Goal: Browse casually: Explore the website without a specific task or goal

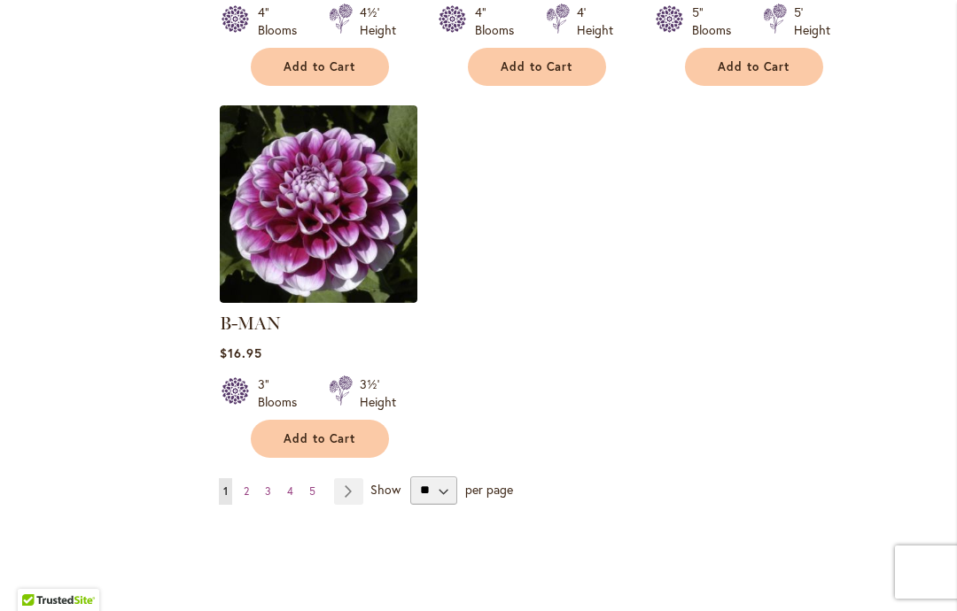
scroll to position [2311, 0]
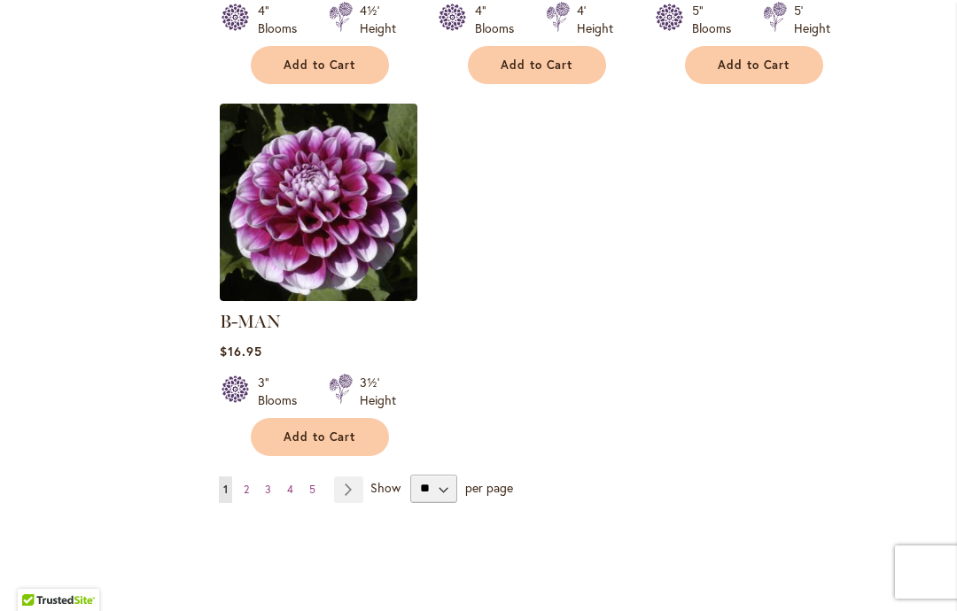
click at [353, 477] on link "Page Next" at bounding box center [348, 490] width 29 height 27
click at [447, 475] on select "** ** ** **" at bounding box center [433, 489] width 47 height 28
select select "**"
click at [348, 477] on link "Page Next" at bounding box center [348, 490] width 29 height 27
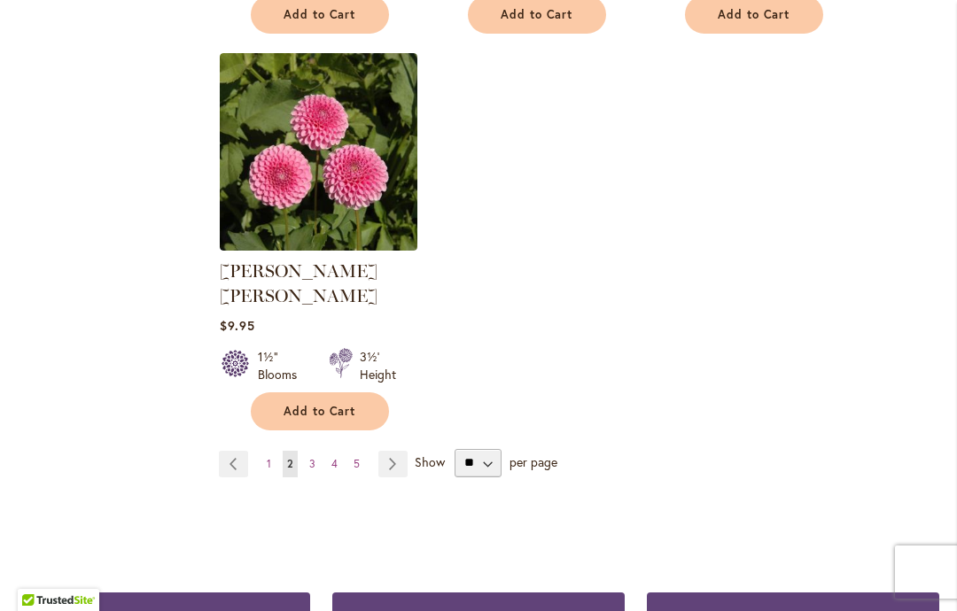
scroll to position [2338, 0]
click at [387, 450] on link "Page Next" at bounding box center [392, 463] width 29 height 27
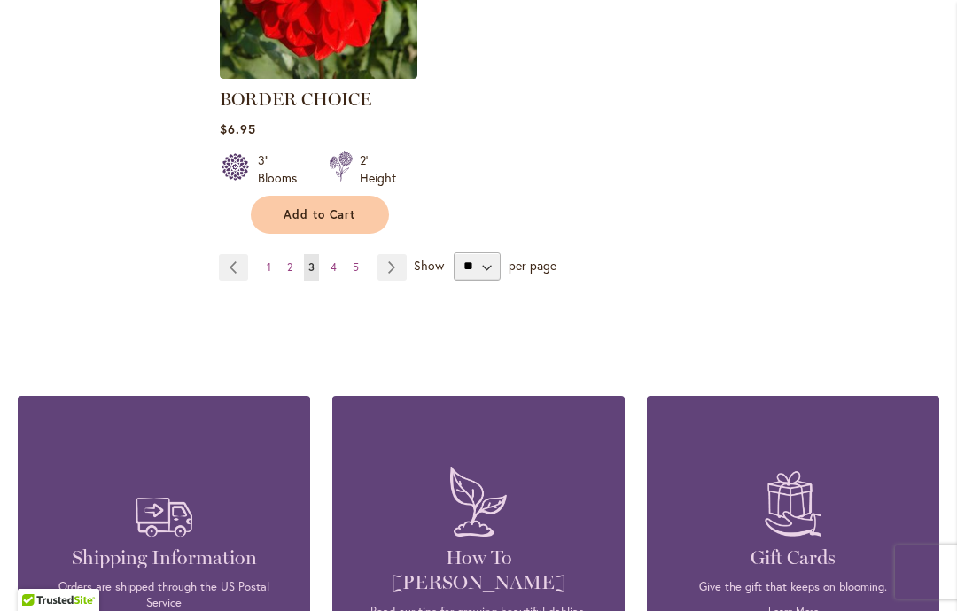
scroll to position [2510, 0]
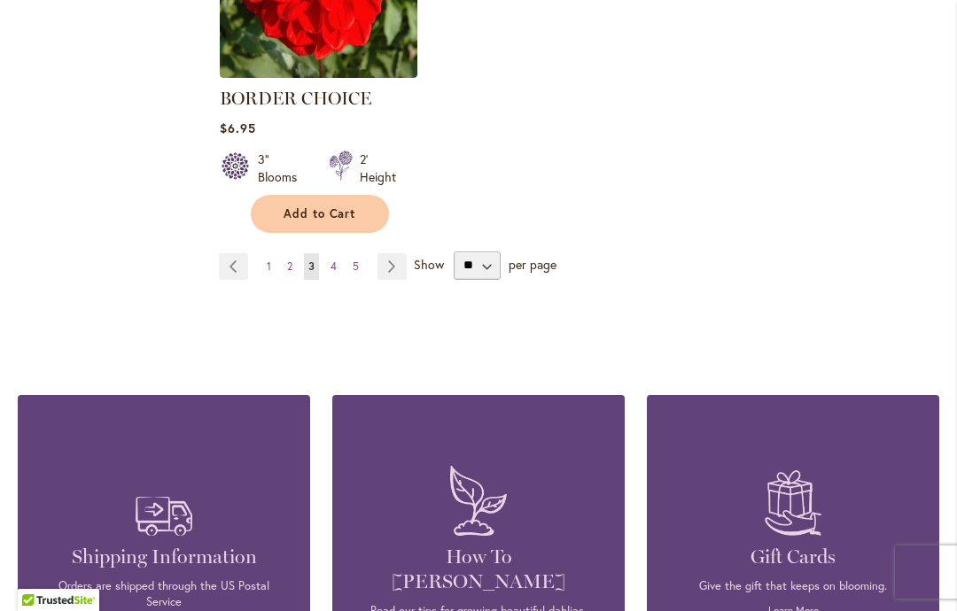
click at [386, 270] on link "Page Next" at bounding box center [391, 266] width 29 height 27
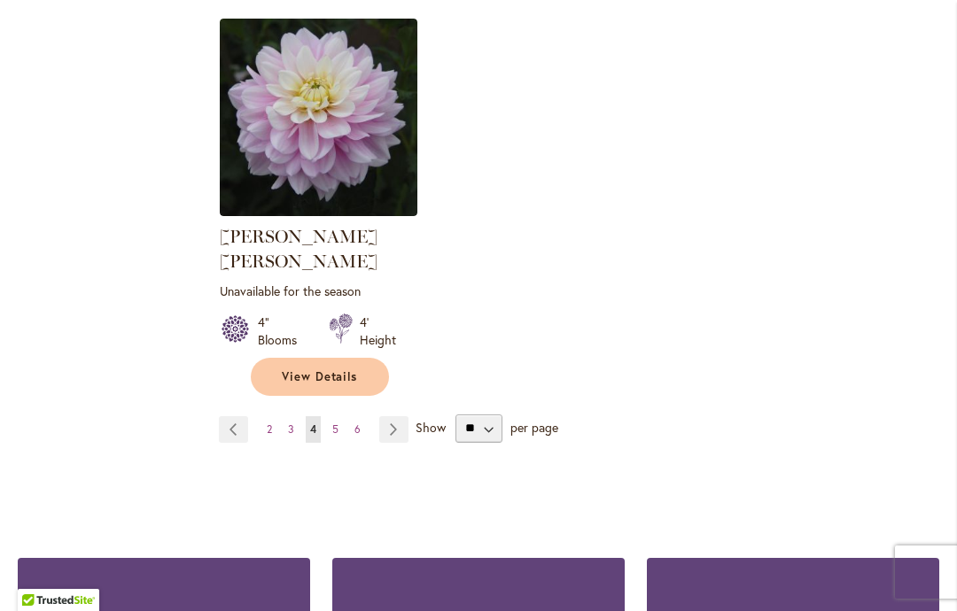
scroll to position [2421, 0]
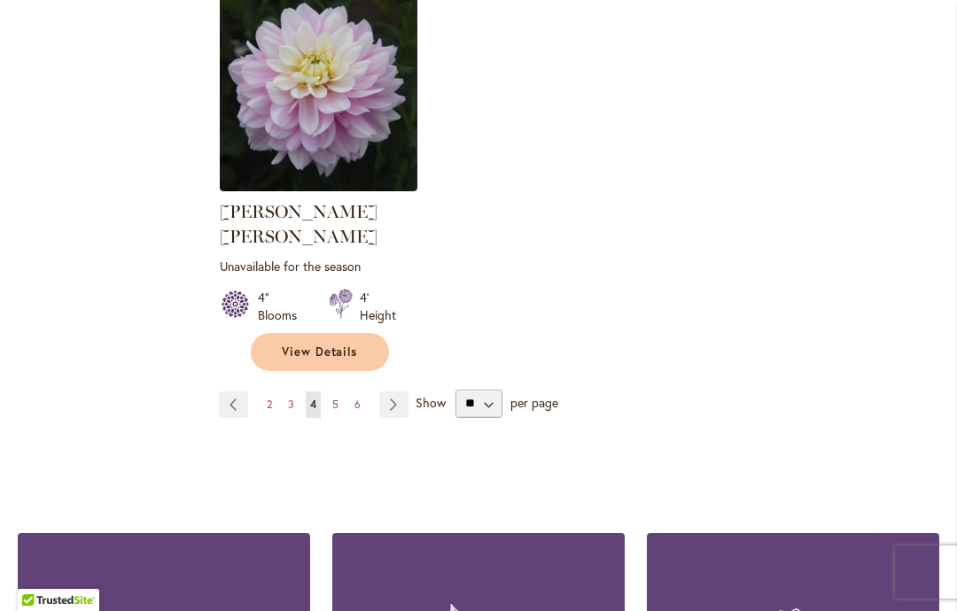
click at [385, 392] on link "Page Next" at bounding box center [393, 405] width 29 height 27
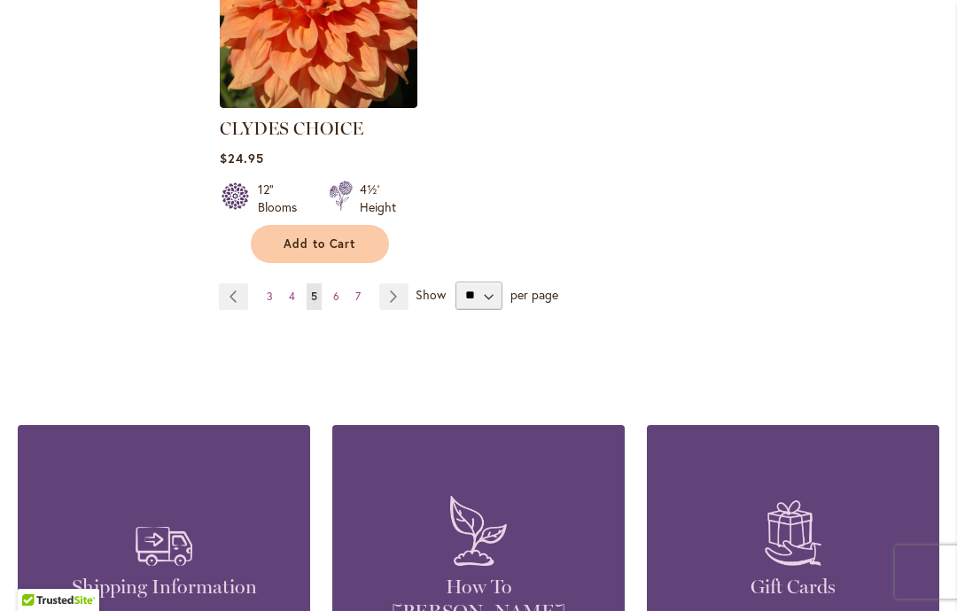
scroll to position [2533, 0]
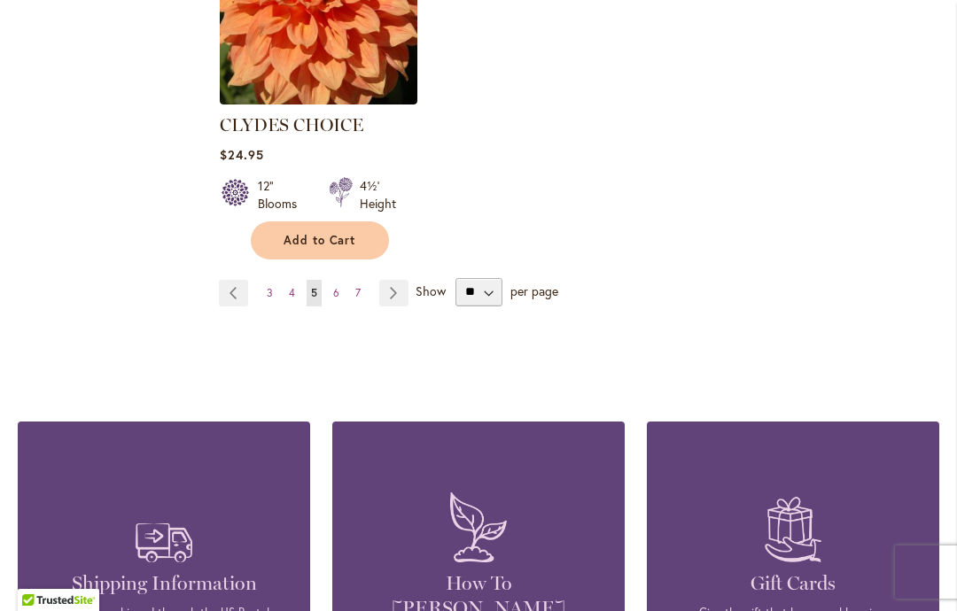
click at [395, 280] on link "Page Next" at bounding box center [393, 293] width 29 height 27
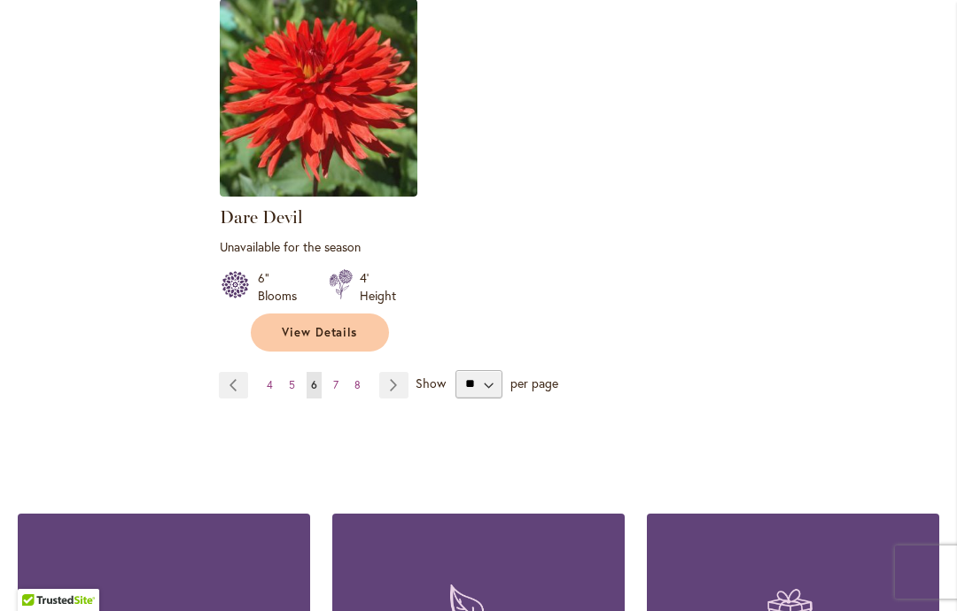
scroll to position [2444, 0]
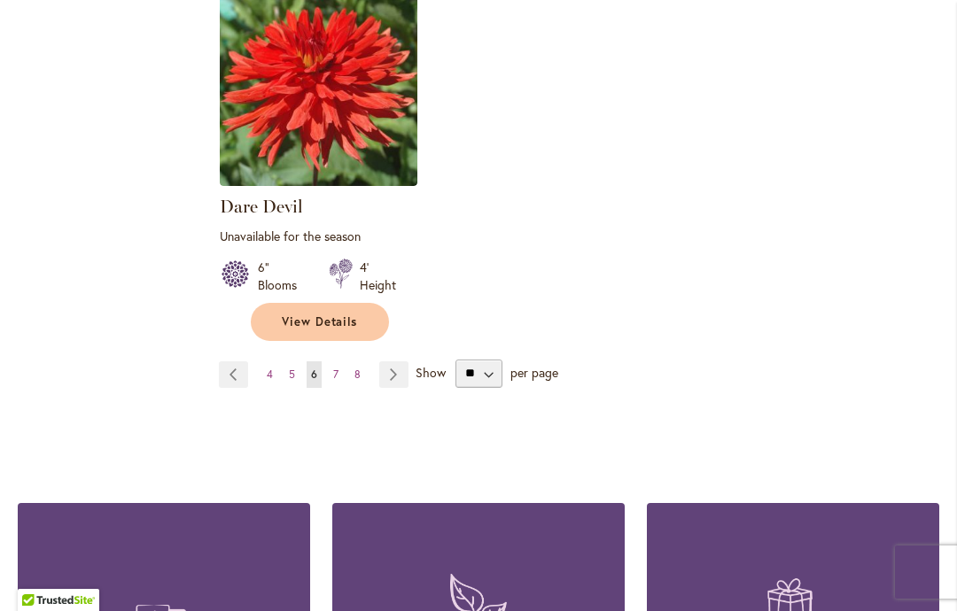
click at [392, 369] on link "Page Next" at bounding box center [393, 374] width 29 height 27
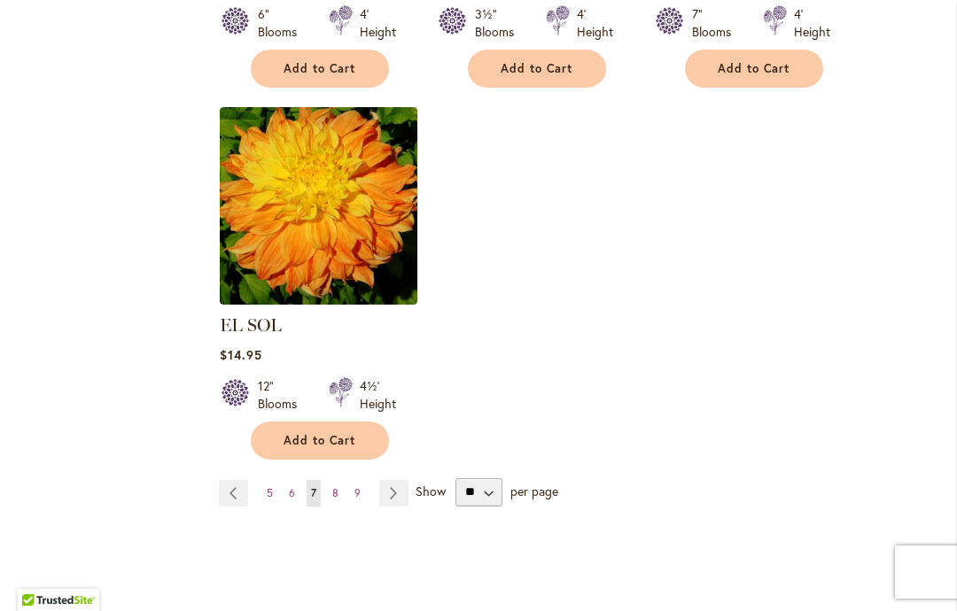
scroll to position [2318, 0]
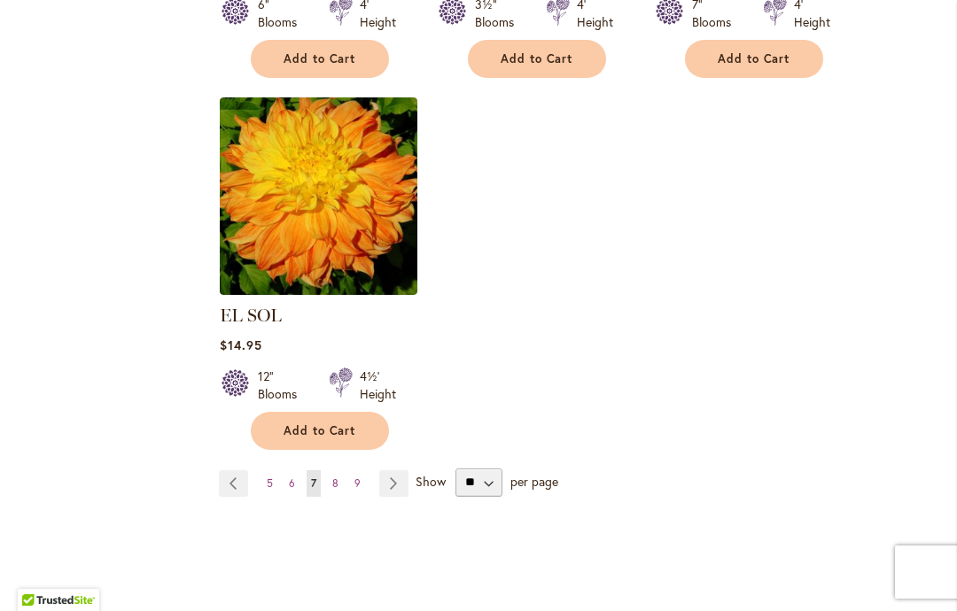
click at [392, 470] on link "Page Next" at bounding box center [393, 483] width 29 height 27
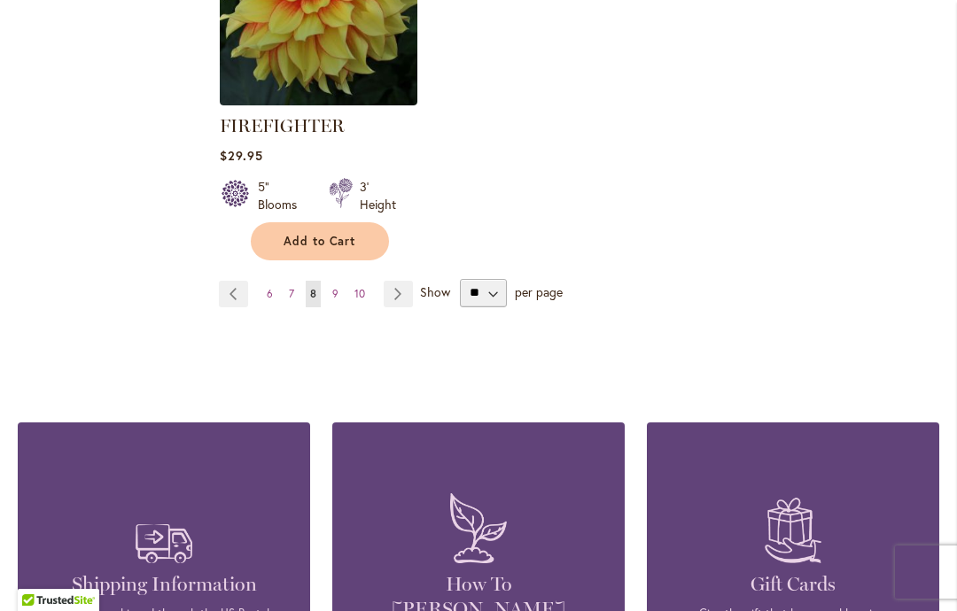
scroll to position [2601, 0]
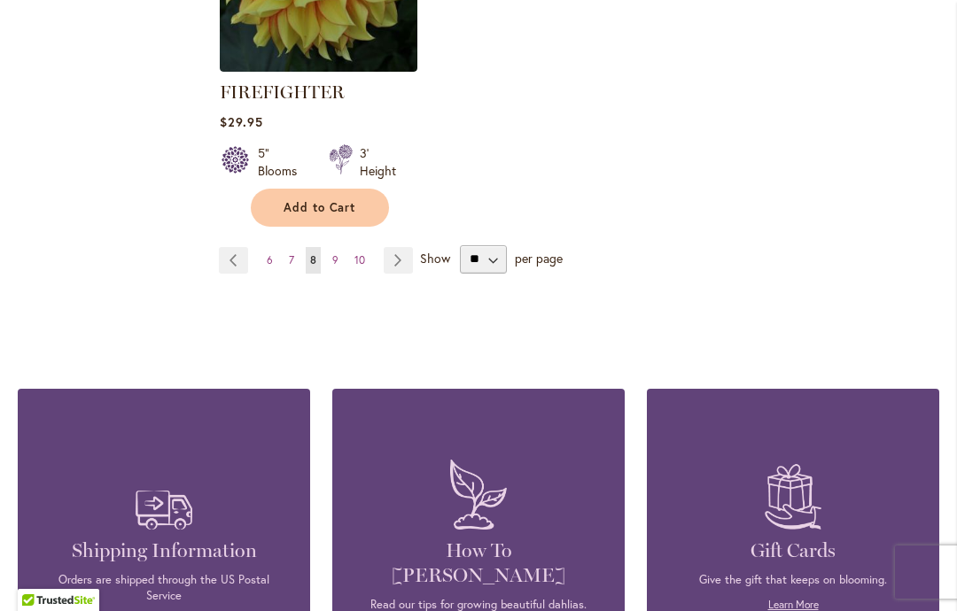
click at [395, 253] on link "Page Next" at bounding box center [398, 260] width 29 height 27
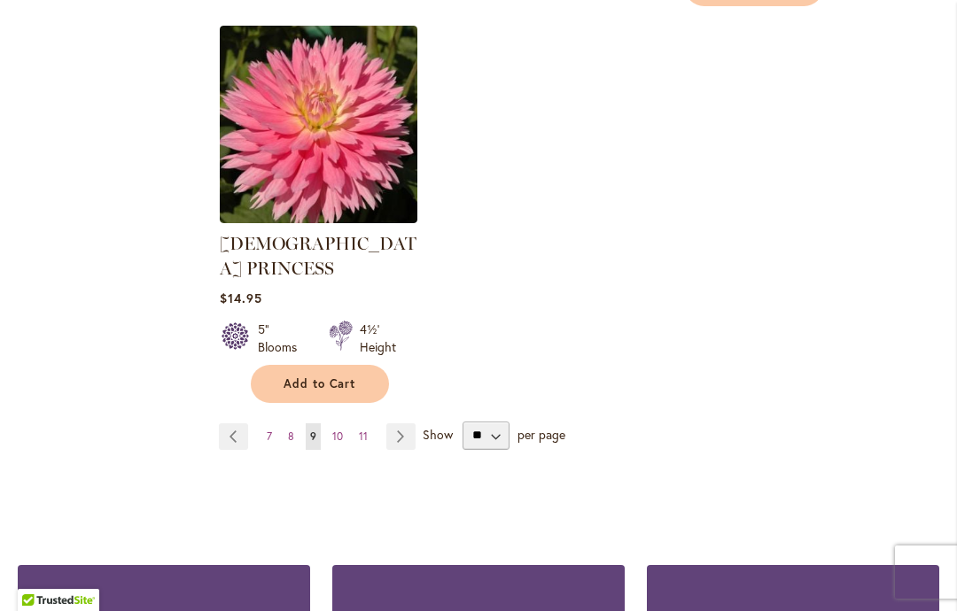
scroll to position [2471, 0]
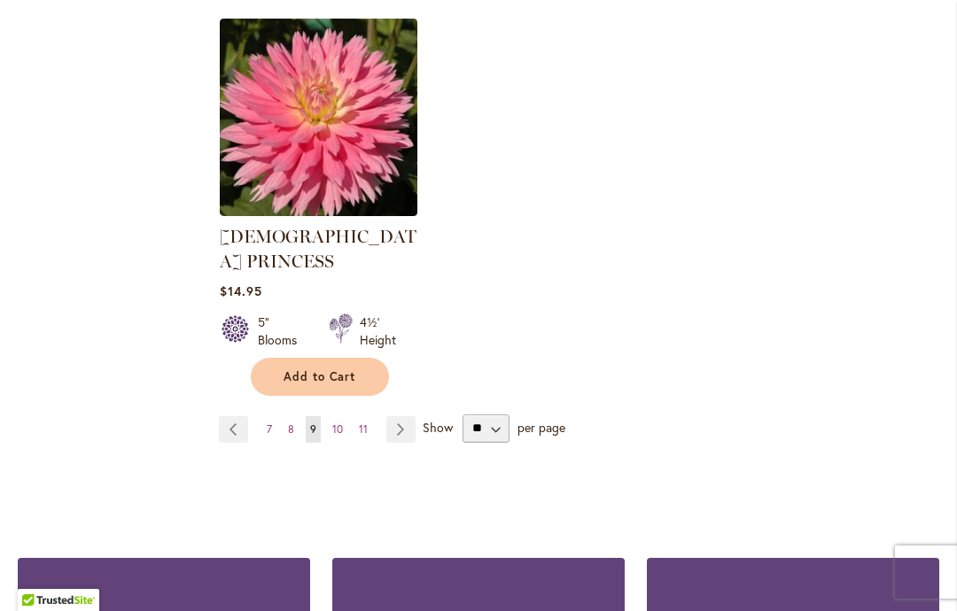
click at [398, 416] on link "Page Next" at bounding box center [400, 429] width 29 height 27
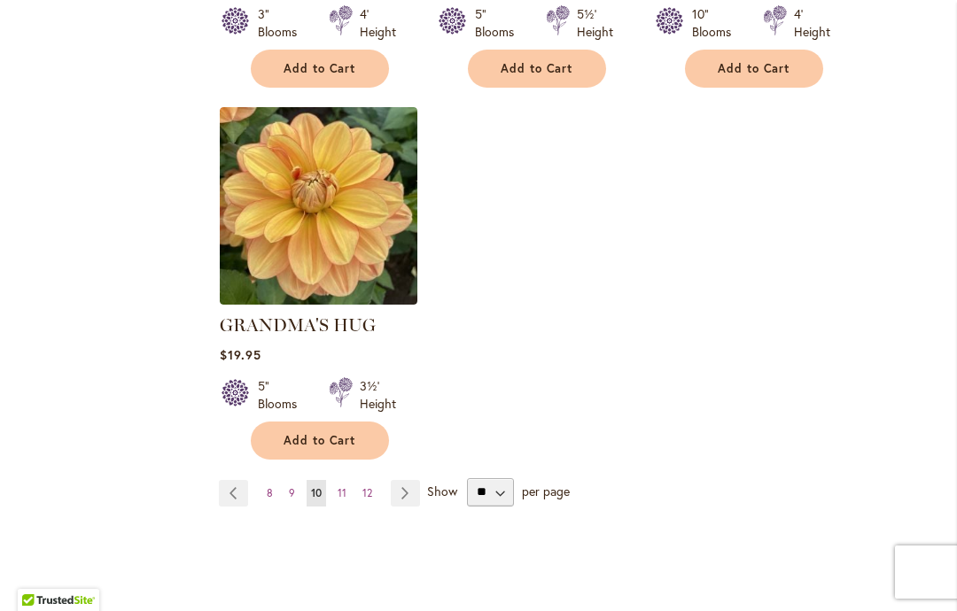
scroll to position [2310, 0]
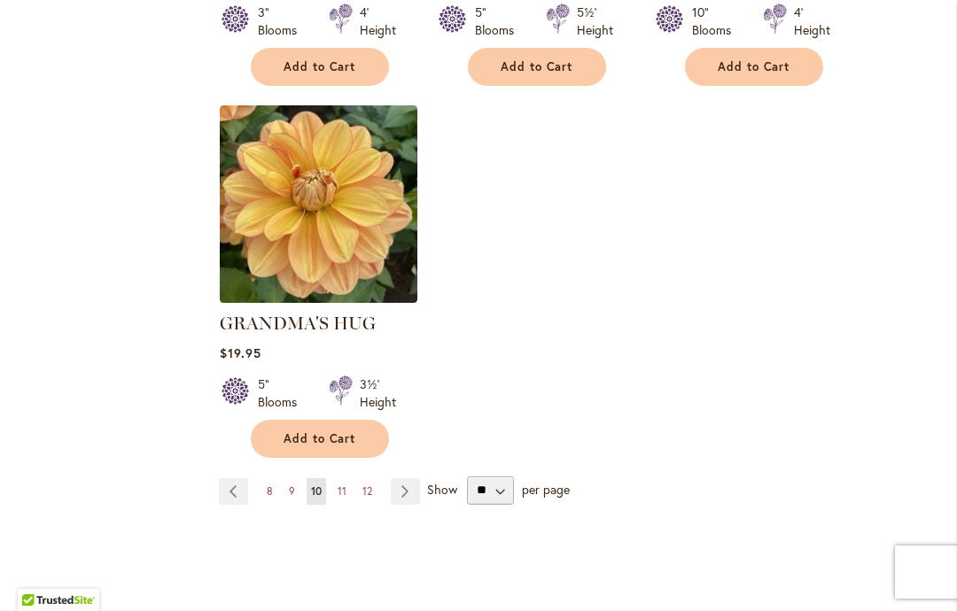
click at [404, 478] on link "Page Next" at bounding box center [405, 491] width 29 height 27
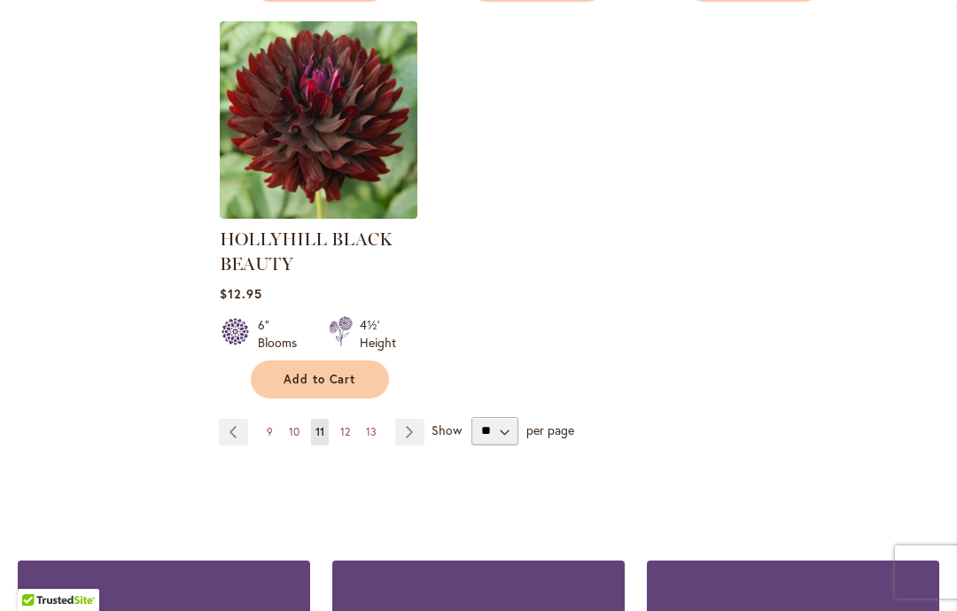
scroll to position [2436, 0]
click at [415, 428] on link "Page Next" at bounding box center [409, 432] width 29 height 27
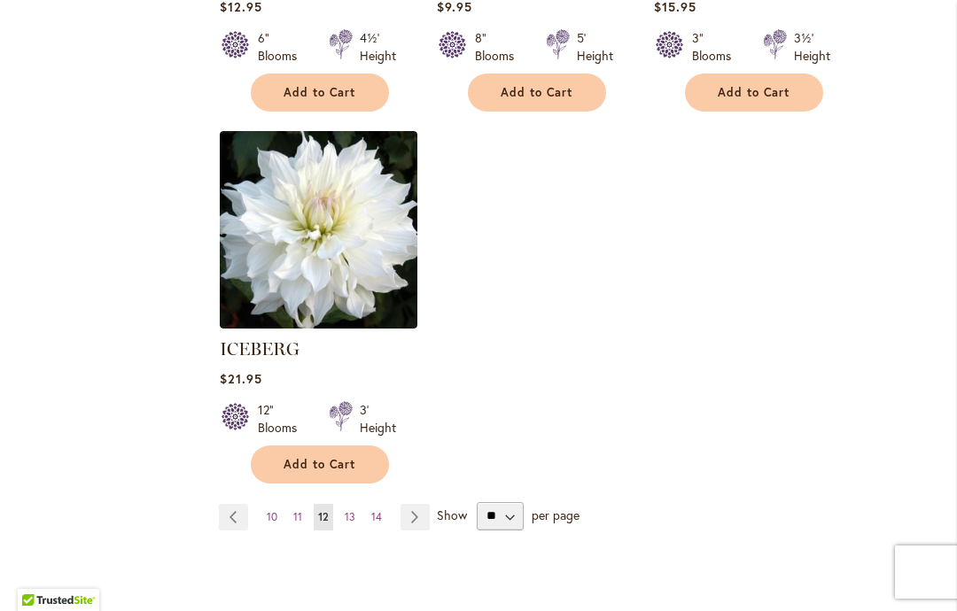
scroll to position [2285, 0]
click at [411, 503] on link "Page Next" at bounding box center [414, 516] width 29 height 27
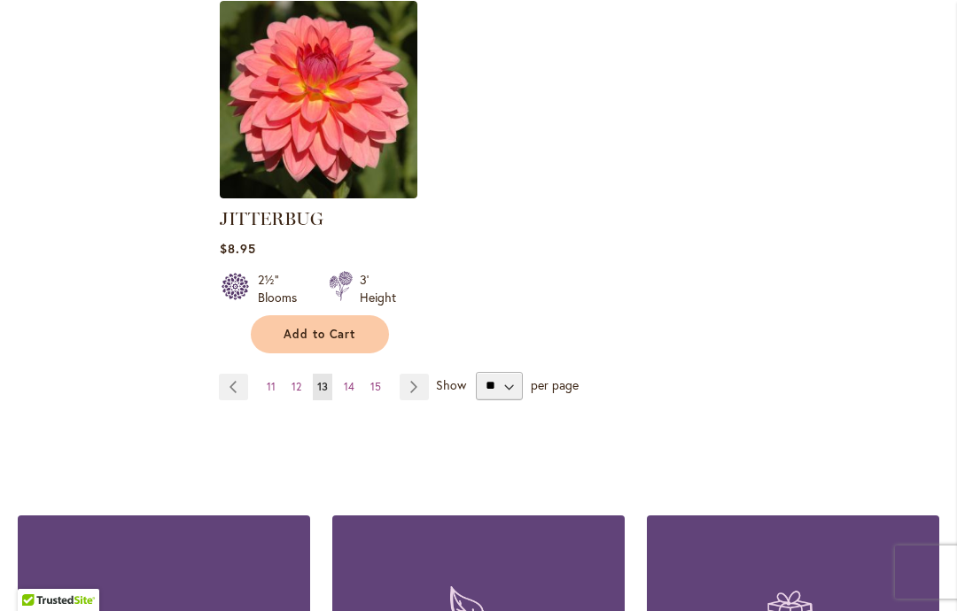
scroll to position [2498, 0]
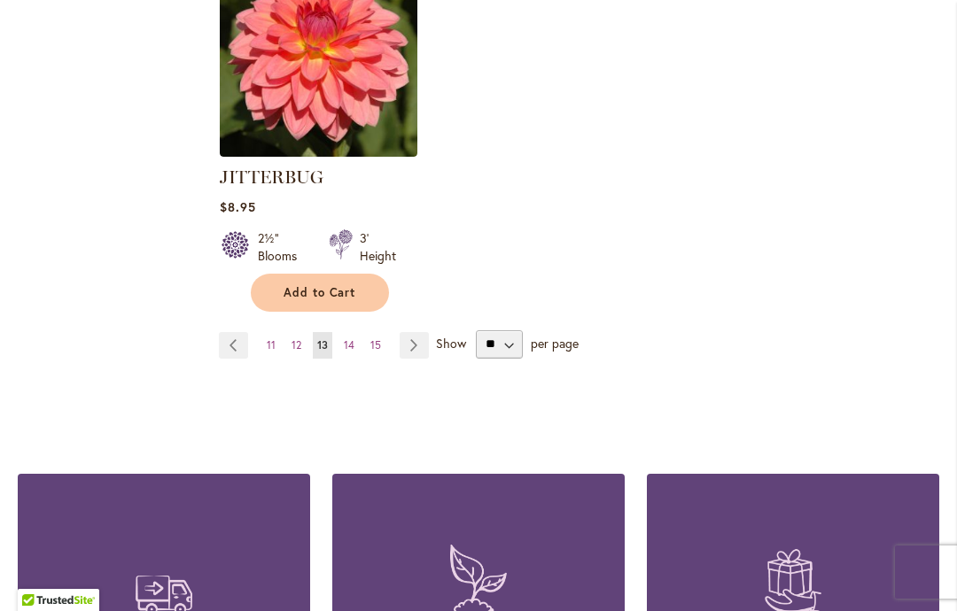
click at [414, 332] on link "Page Next" at bounding box center [414, 345] width 29 height 27
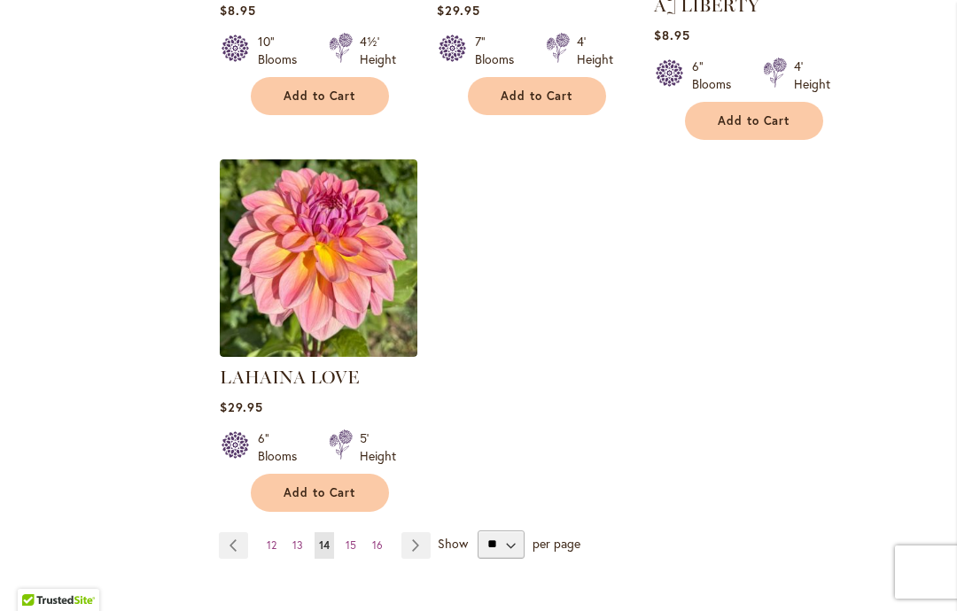
scroll to position [2257, 0]
click at [418, 532] on link "Page Next" at bounding box center [415, 545] width 29 height 27
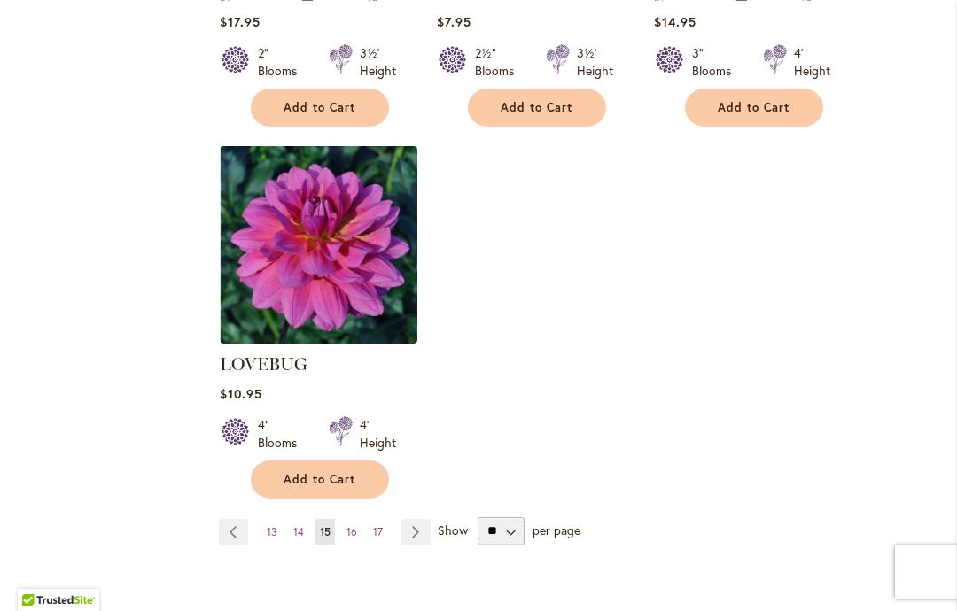
scroll to position [2295, 0]
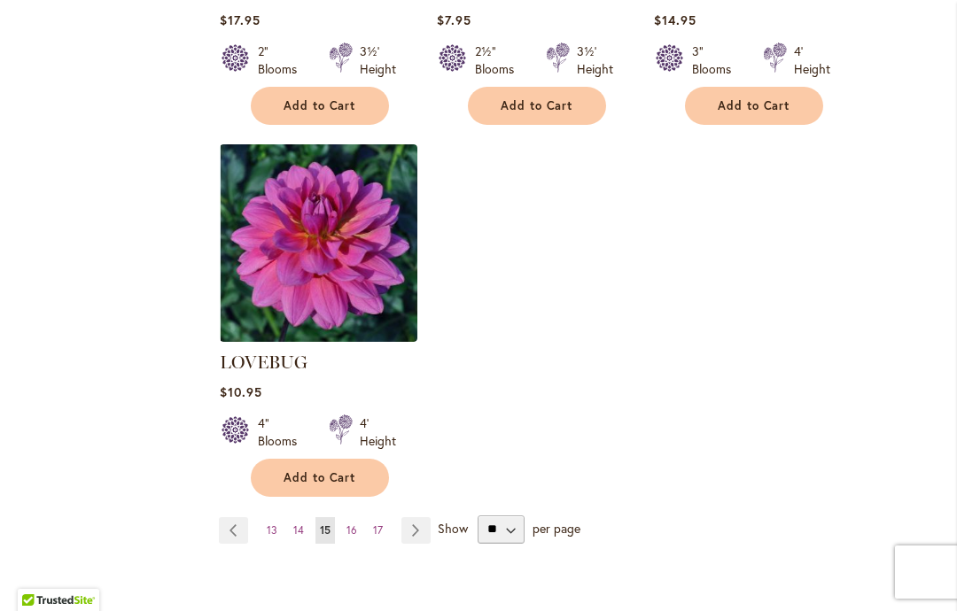
click at [410, 517] on link "Page Next" at bounding box center [415, 530] width 29 height 27
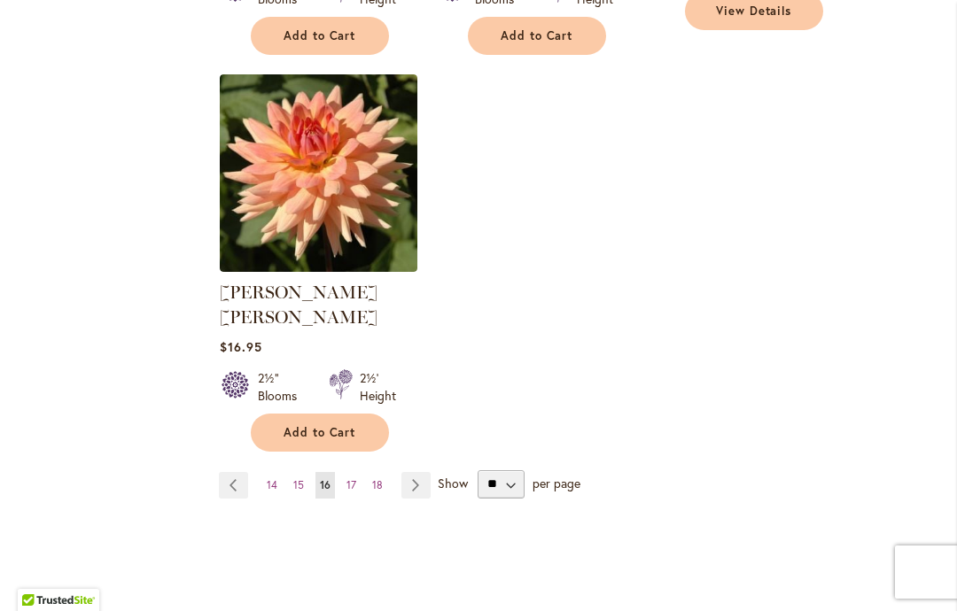
scroll to position [2369, 0]
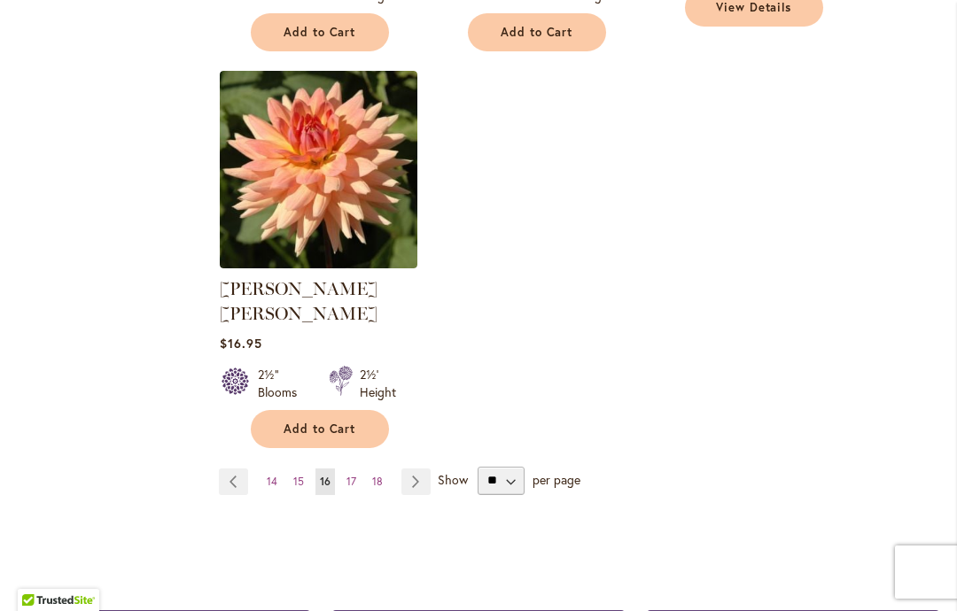
click at [414, 469] on link "Page Next" at bounding box center [415, 482] width 29 height 27
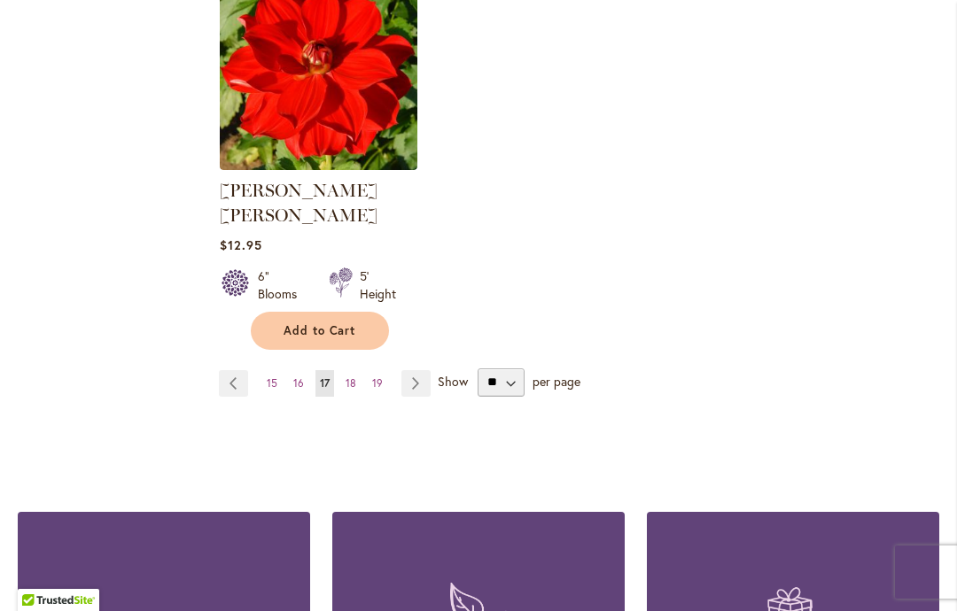
scroll to position [2471, 0]
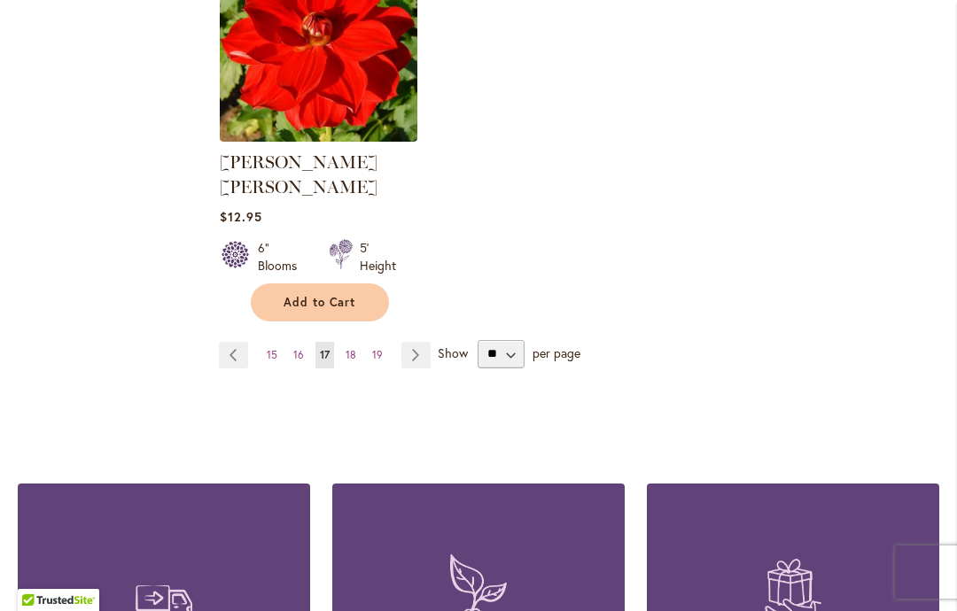
click at [408, 342] on link "Page Next" at bounding box center [415, 355] width 29 height 27
click at [406, 342] on link "Page Next" at bounding box center [415, 355] width 29 height 27
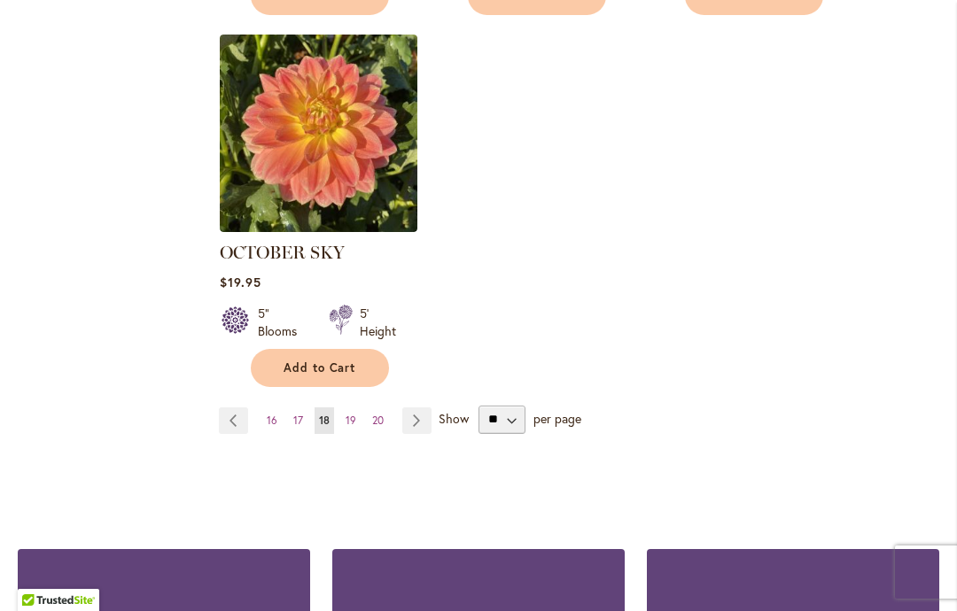
scroll to position [2385, 0]
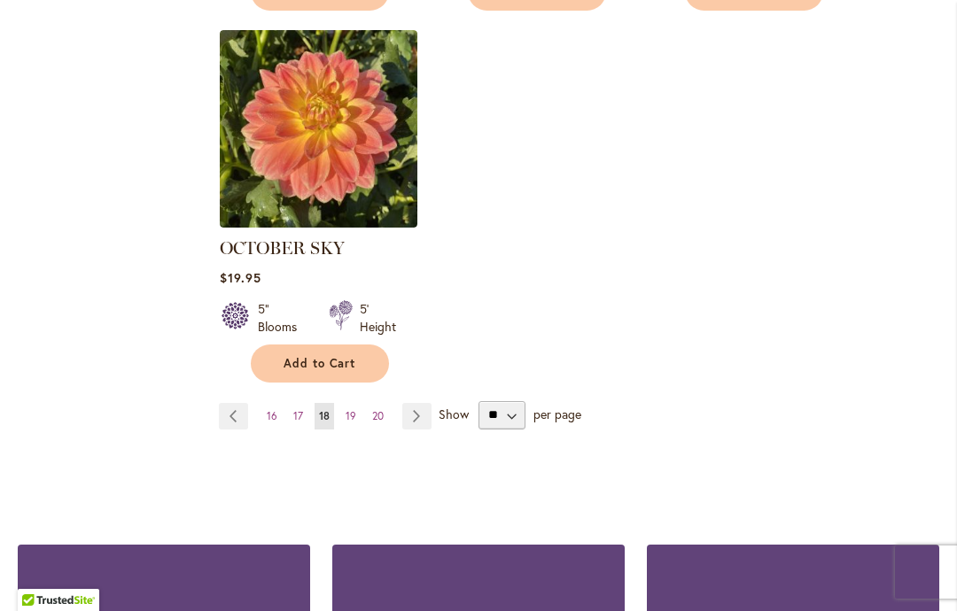
click at [410, 403] on link "Page Next" at bounding box center [416, 416] width 29 height 27
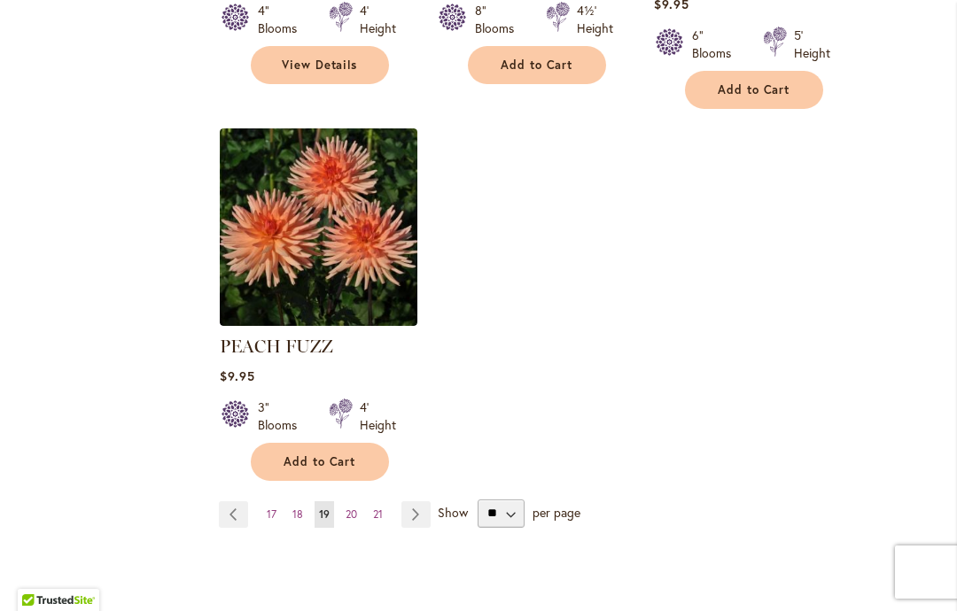
scroll to position [2312, 0]
click at [413, 501] on link "Page Next" at bounding box center [415, 514] width 29 height 27
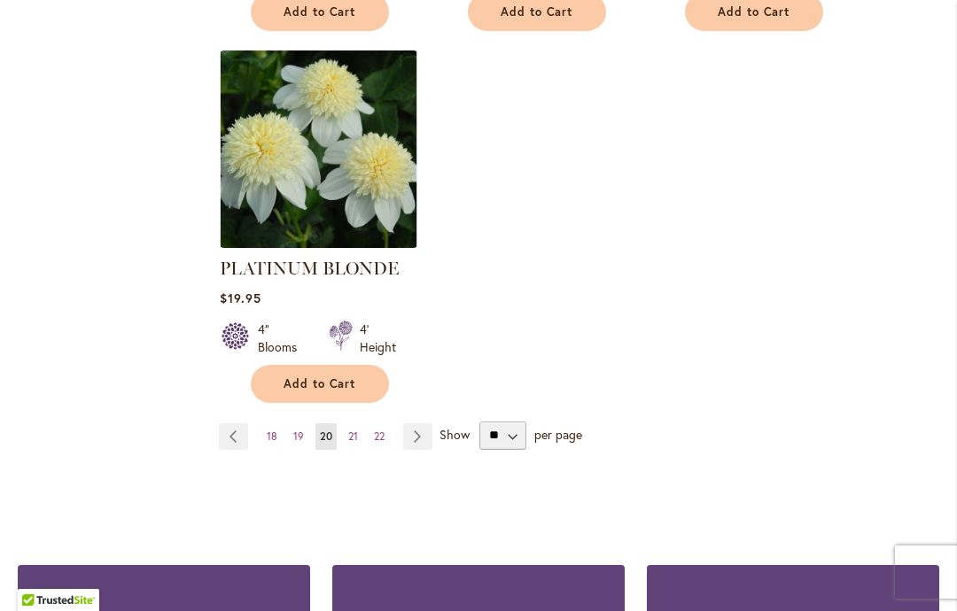
scroll to position [2490, 0]
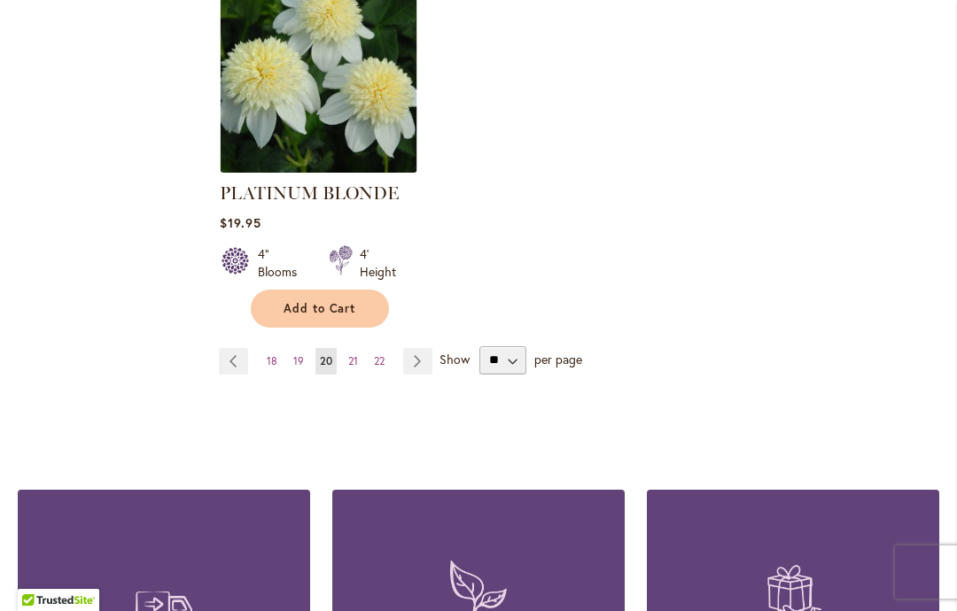
click at [416, 348] on link "Page Next" at bounding box center [417, 361] width 29 height 27
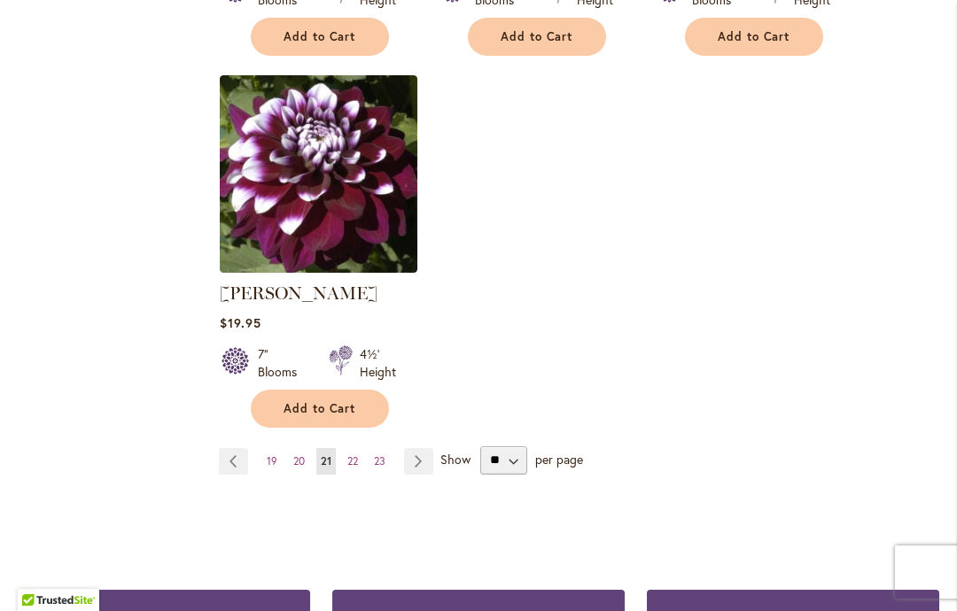
scroll to position [2344, 0]
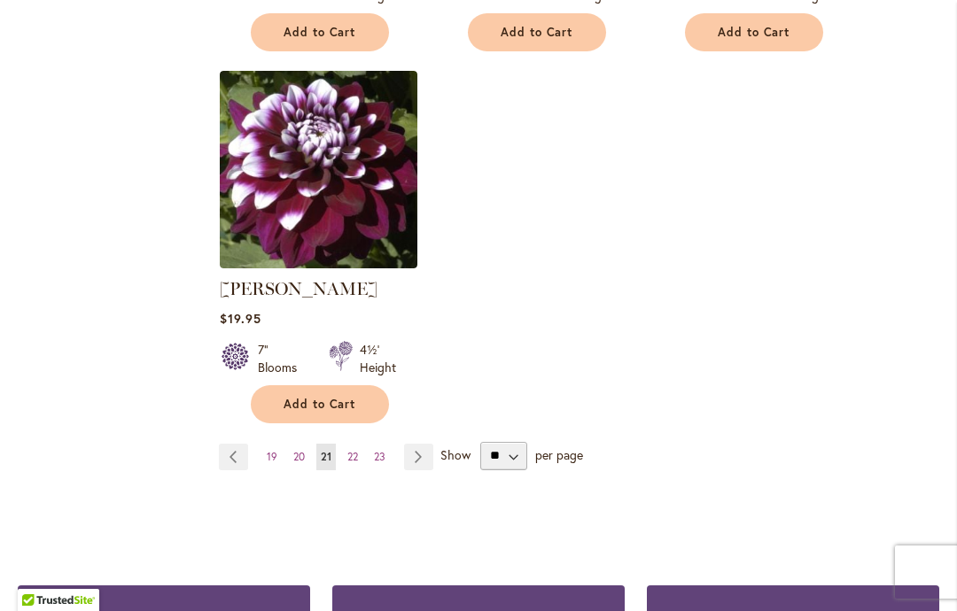
click at [414, 453] on link "Page Next" at bounding box center [418, 457] width 29 height 27
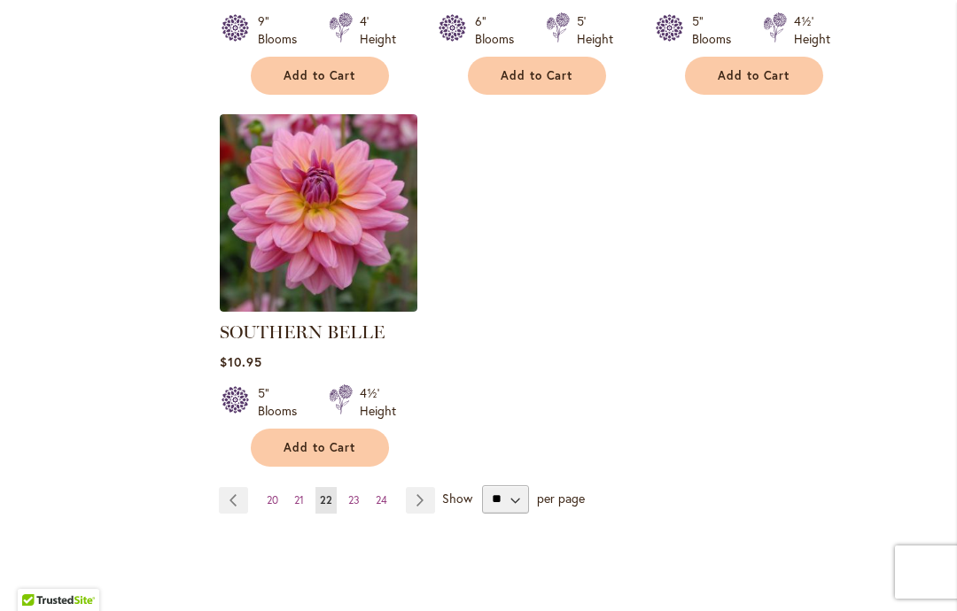
scroll to position [2301, 0]
click at [413, 487] on link "Page Next" at bounding box center [420, 500] width 29 height 27
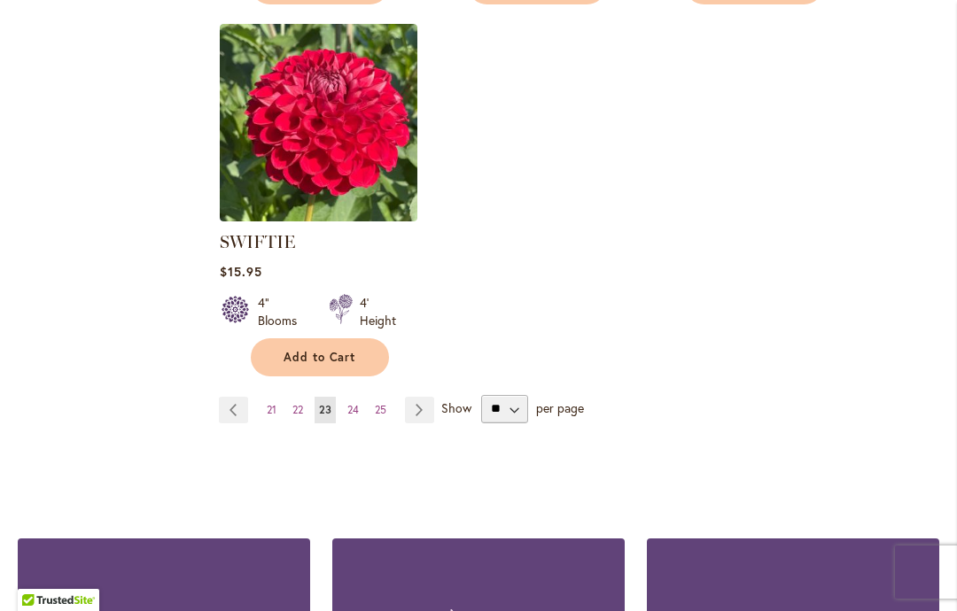
scroll to position [2392, 0]
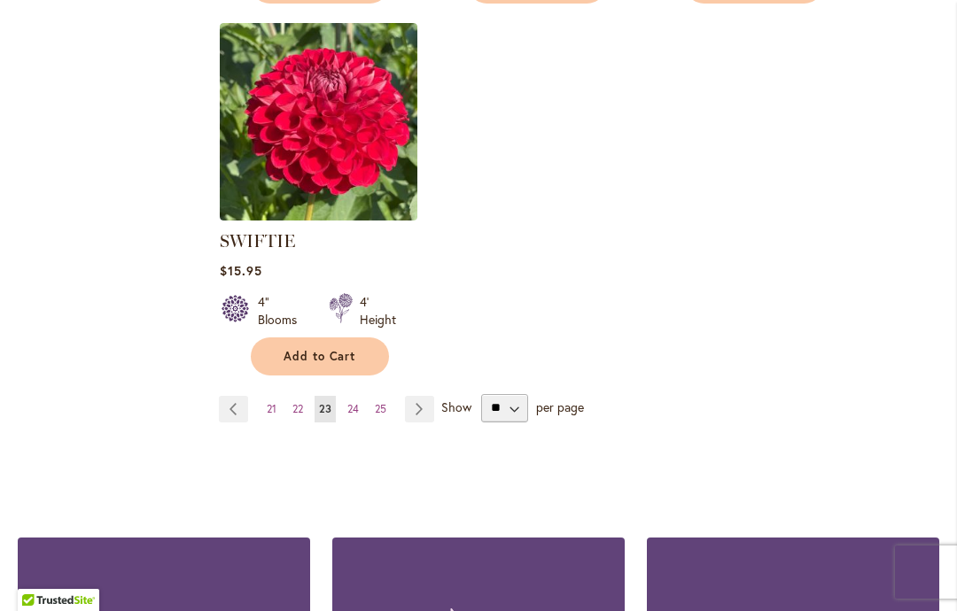
click at [418, 404] on link "Page Next" at bounding box center [419, 409] width 29 height 27
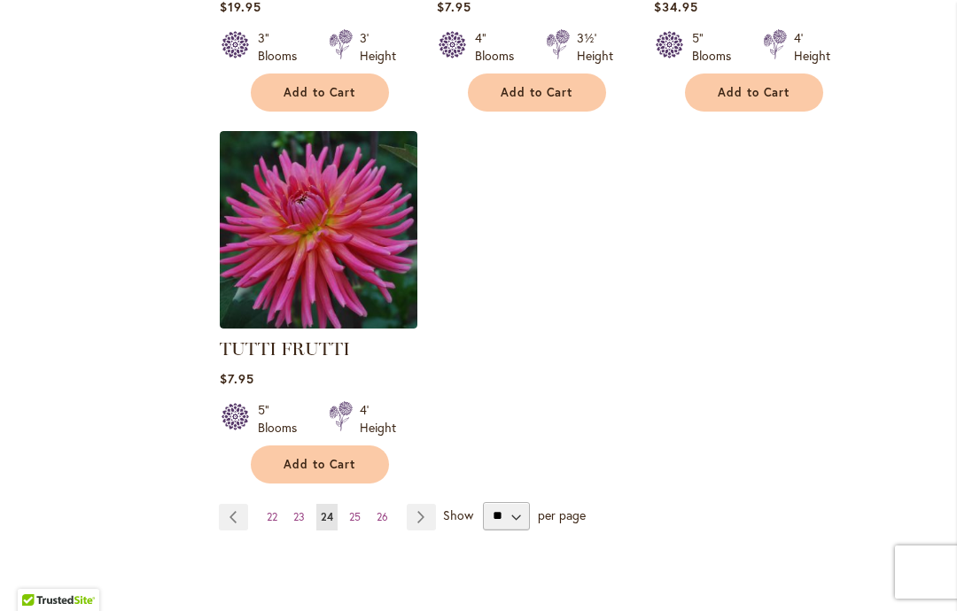
scroll to position [2286, 0]
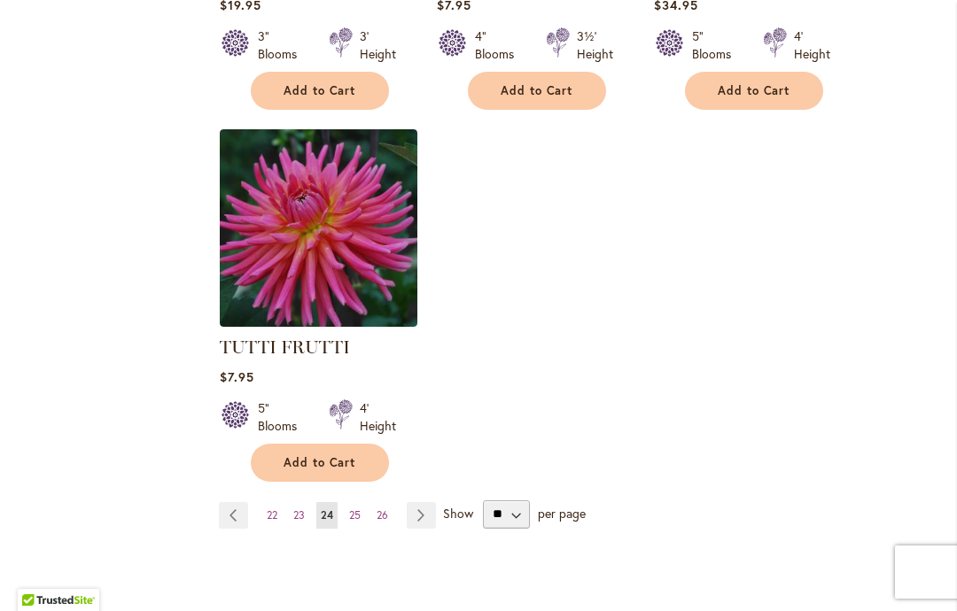
click at [415, 502] on link "Page Next" at bounding box center [421, 515] width 29 height 27
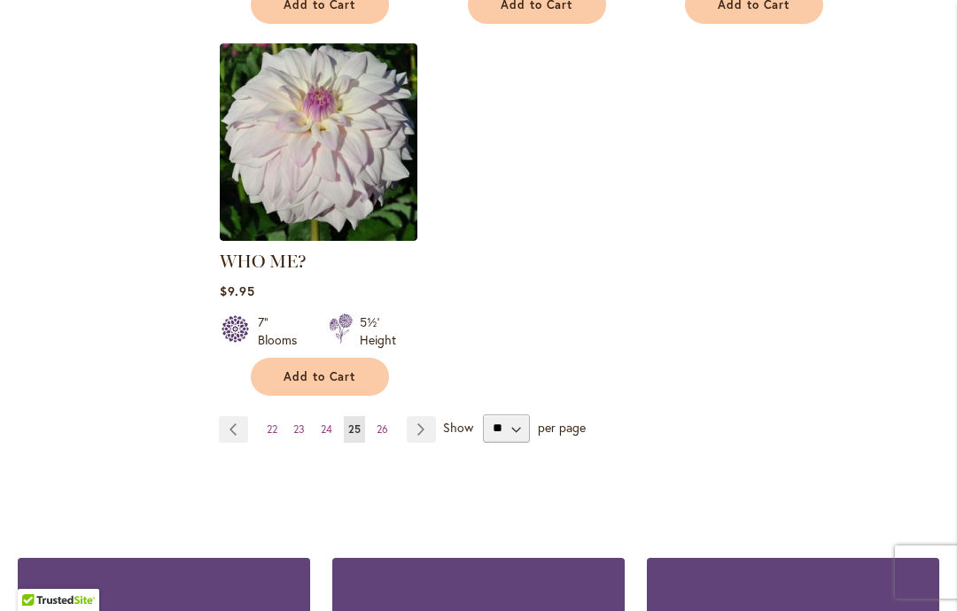
scroll to position [2373, 0]
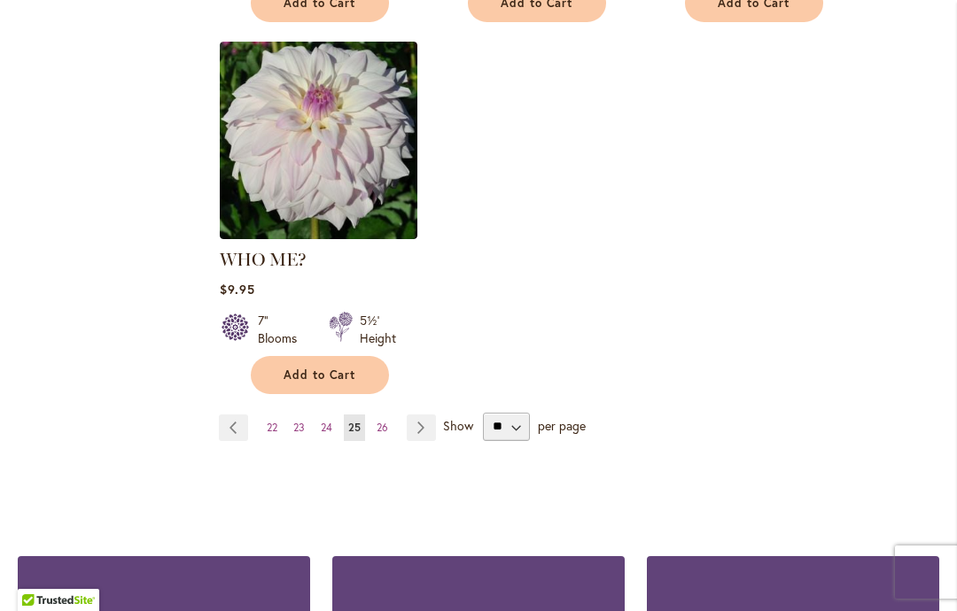
click at [416, 415] on link "Page Next" at bounding box center [421, 428] width 29 height 27
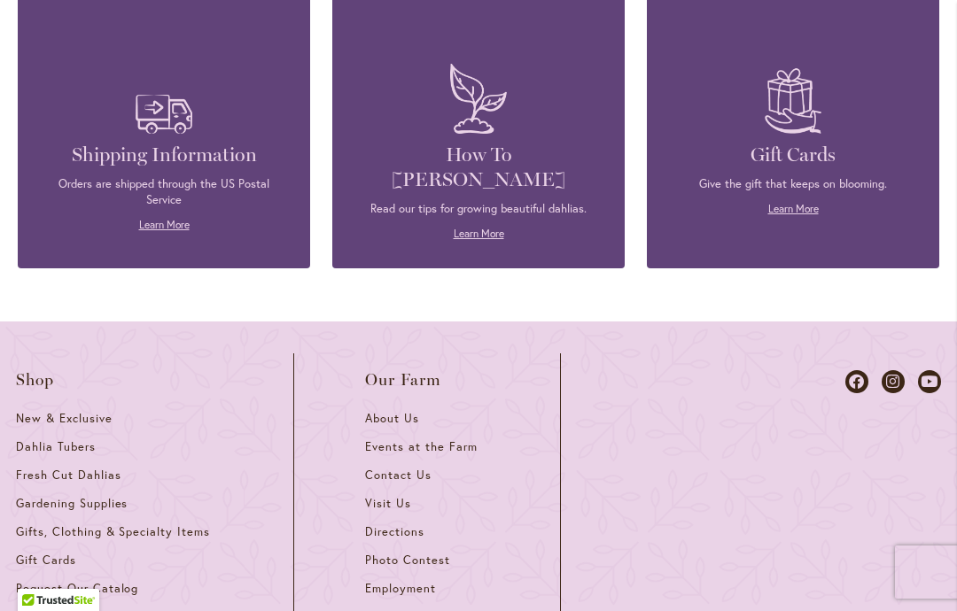
scroll to position [2542, 0]
